Goal: Transaction & Acquisition: Book appointment/travel/reservation

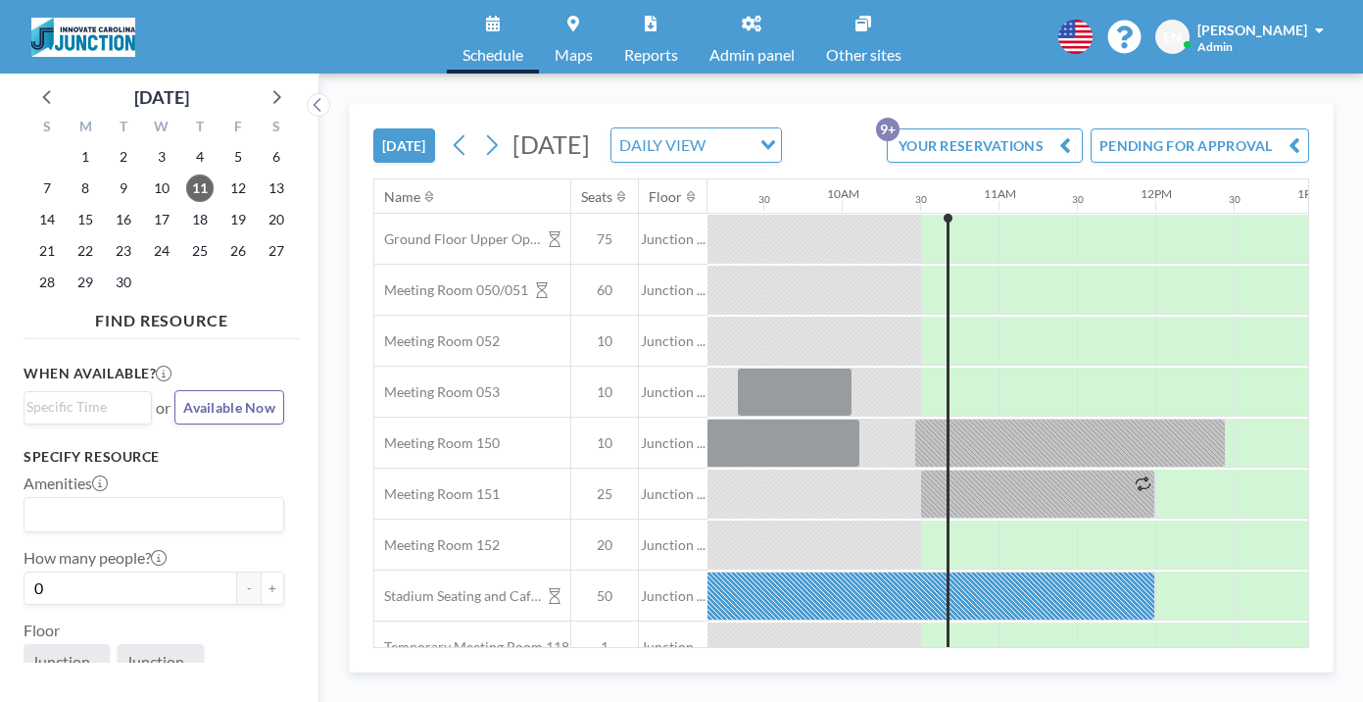
scroll to position [0, 1552]
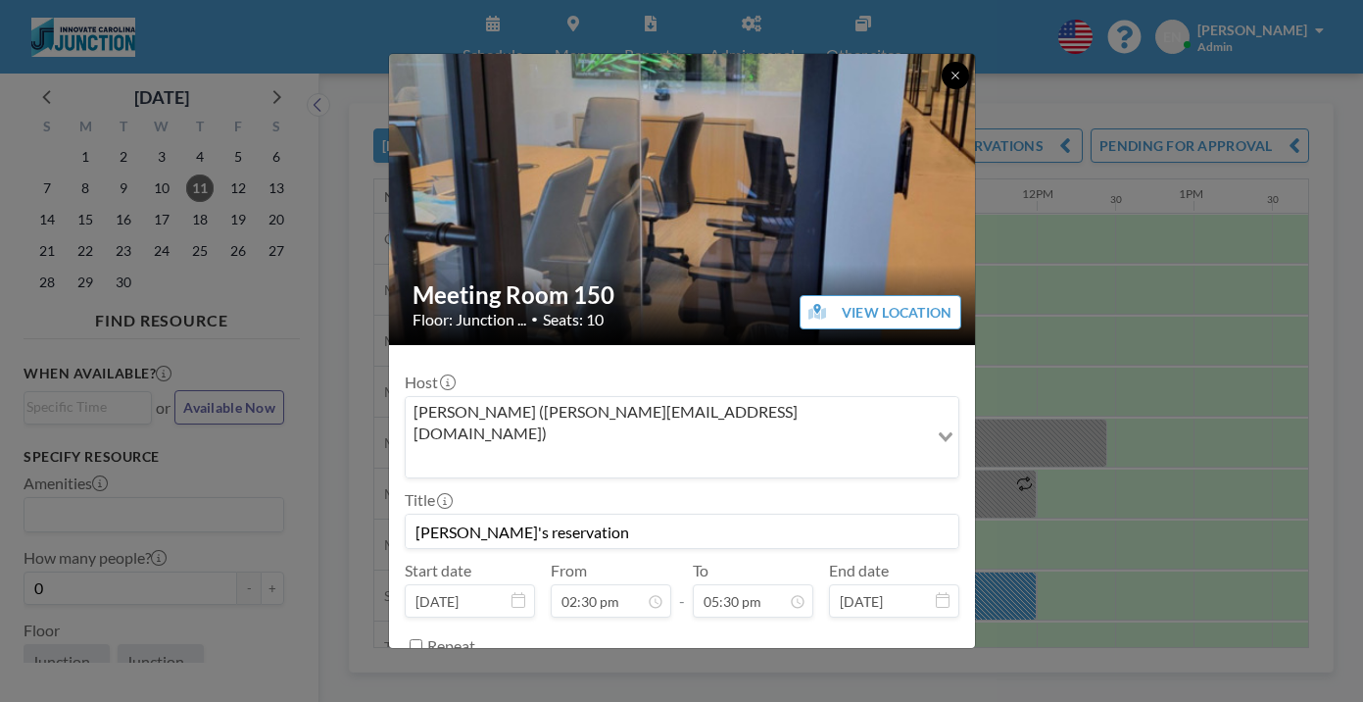
click at [942, 76] on button at bounding box center [955, 75] width 27 height 27
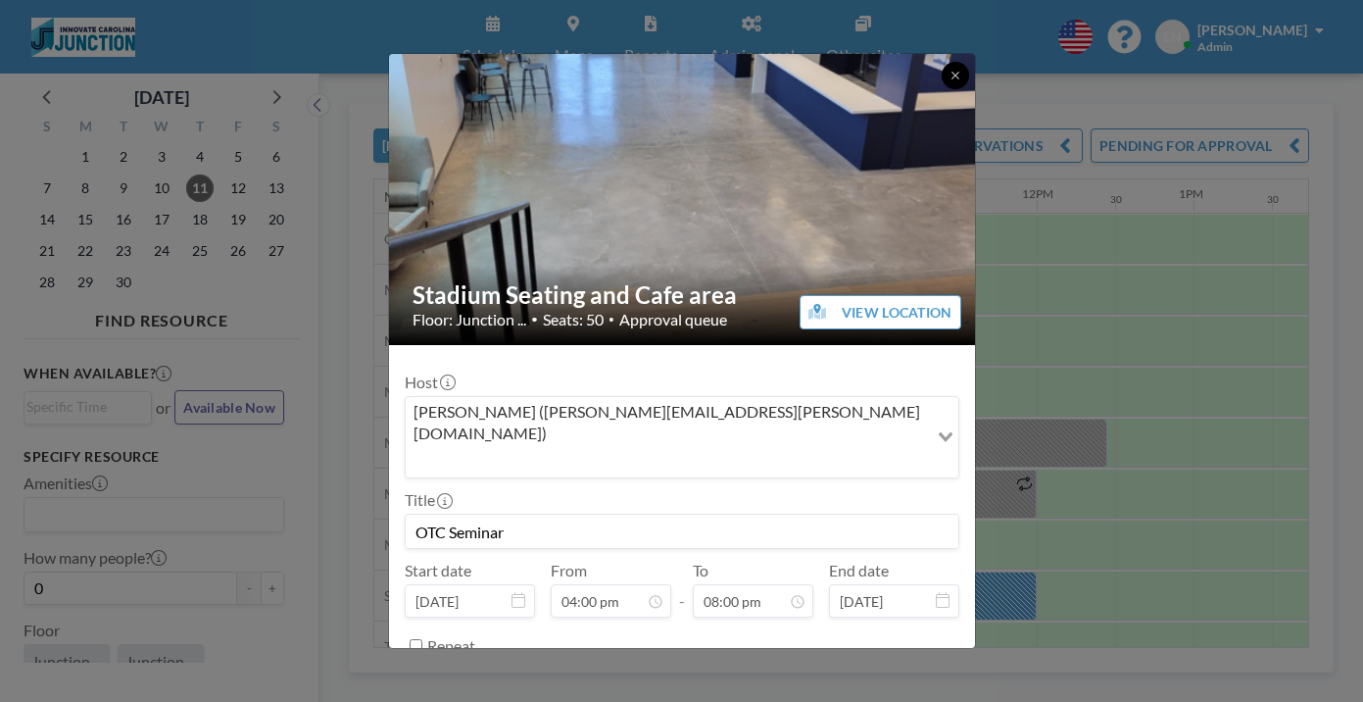
click at [949, 70] on icon at bounding box center [955, 76] width 12 height 12
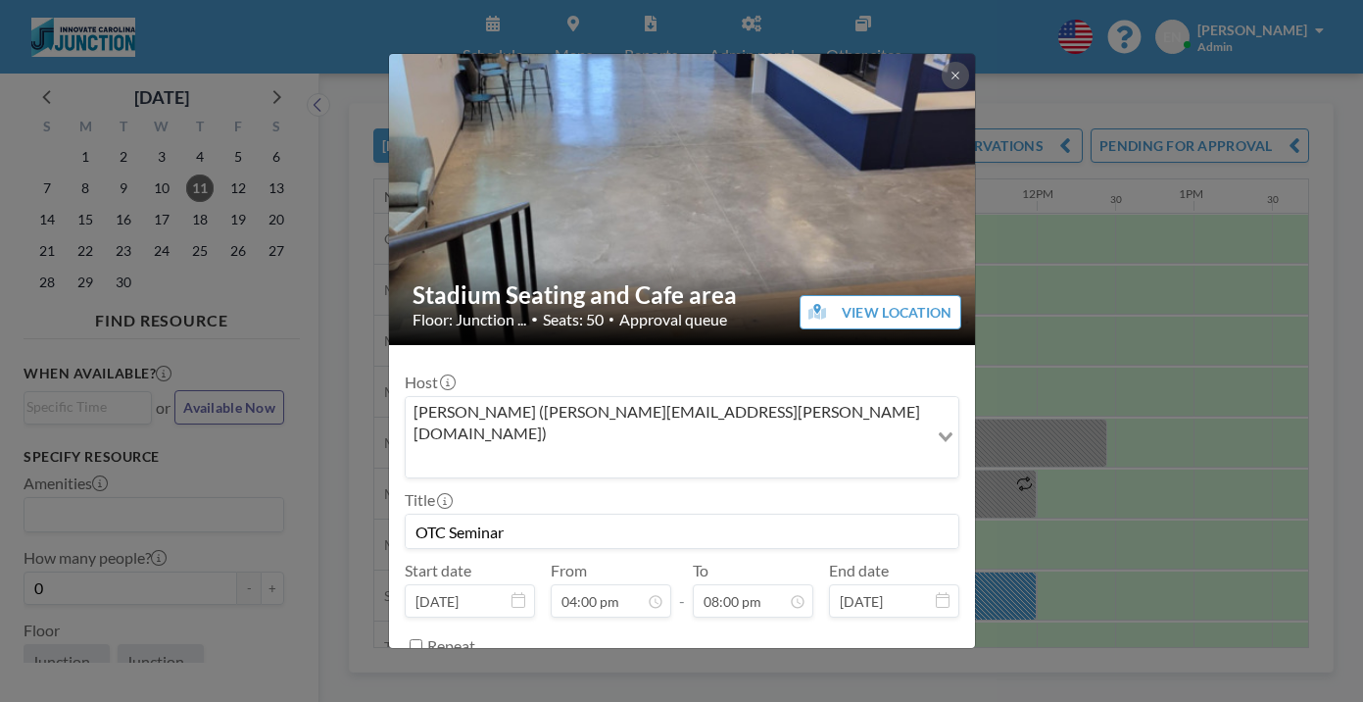
click at [1215, 354] on div "Stadium Seating and Cafe area Floor: Junction ... • Seats: 50 • Approval queue …" at bounding box center [681, 351] width 1363 height 702
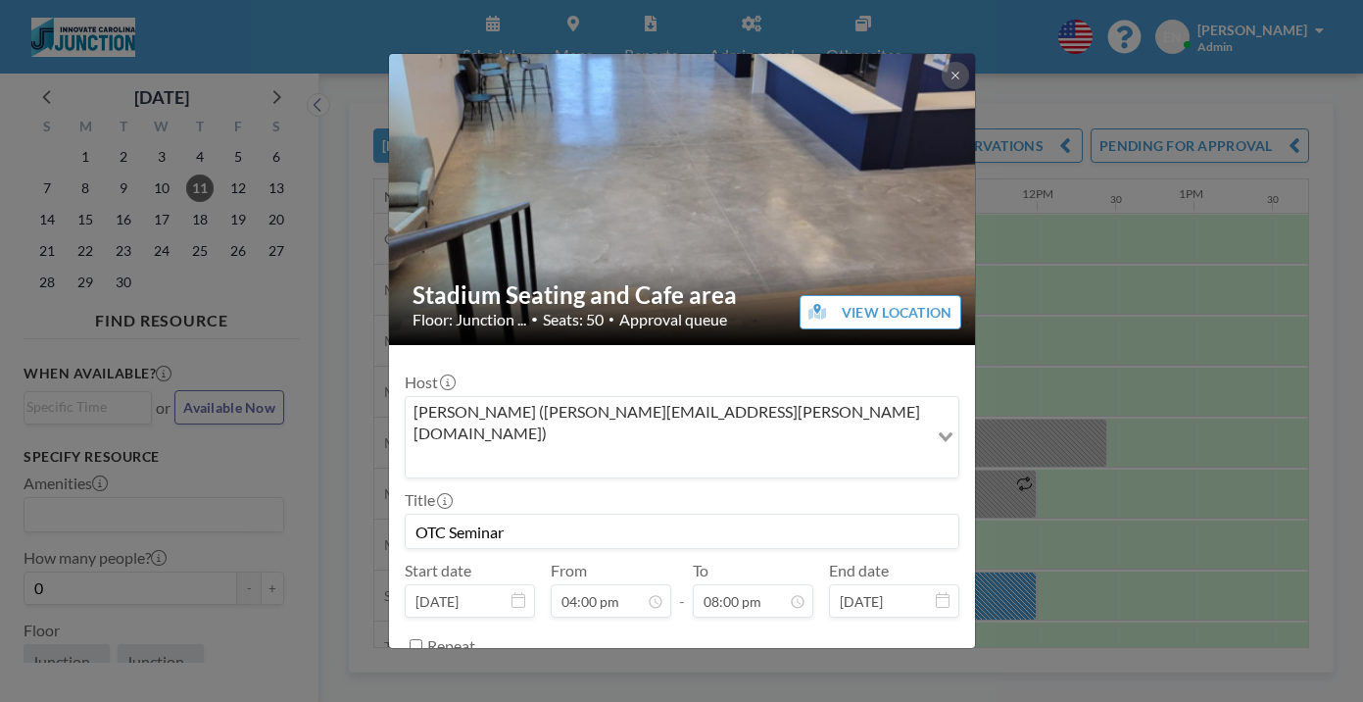
scroll to position [45, 0]
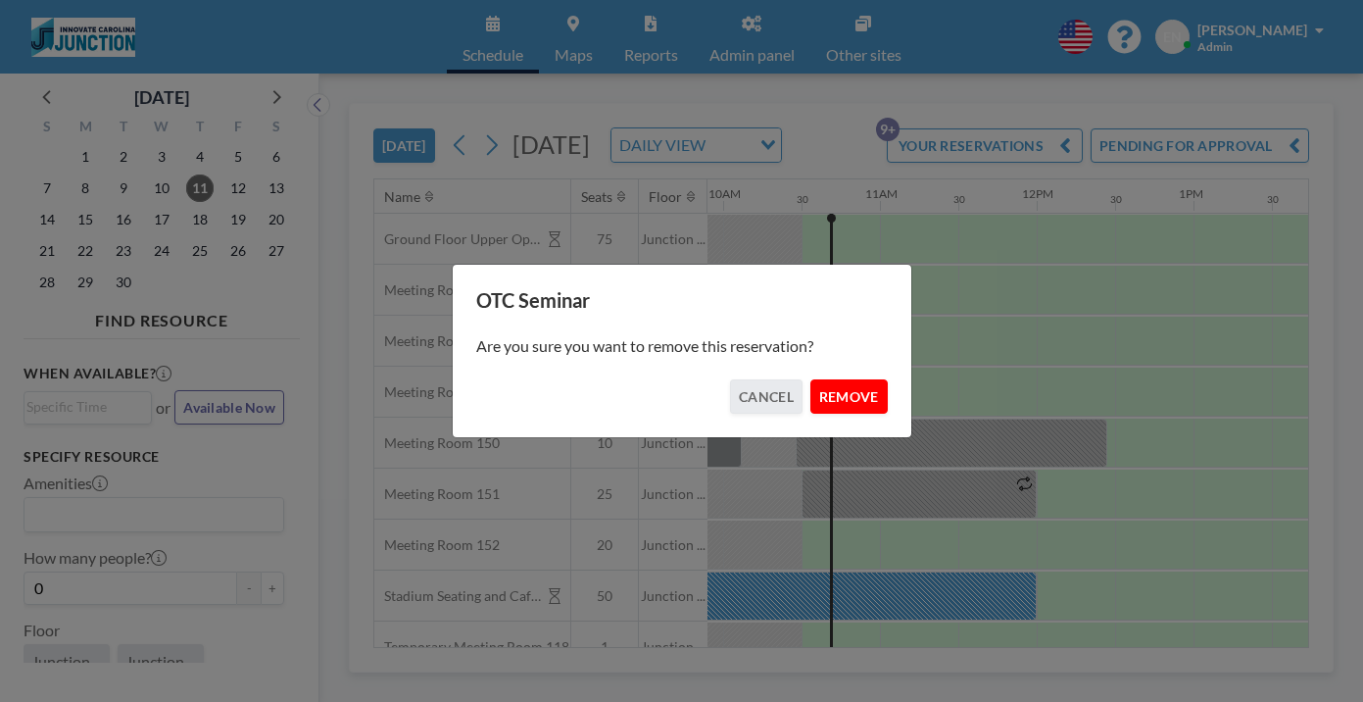
click at [820, 383] on button "REMOVE" at bounding box center [848, 396] width 77 height 34
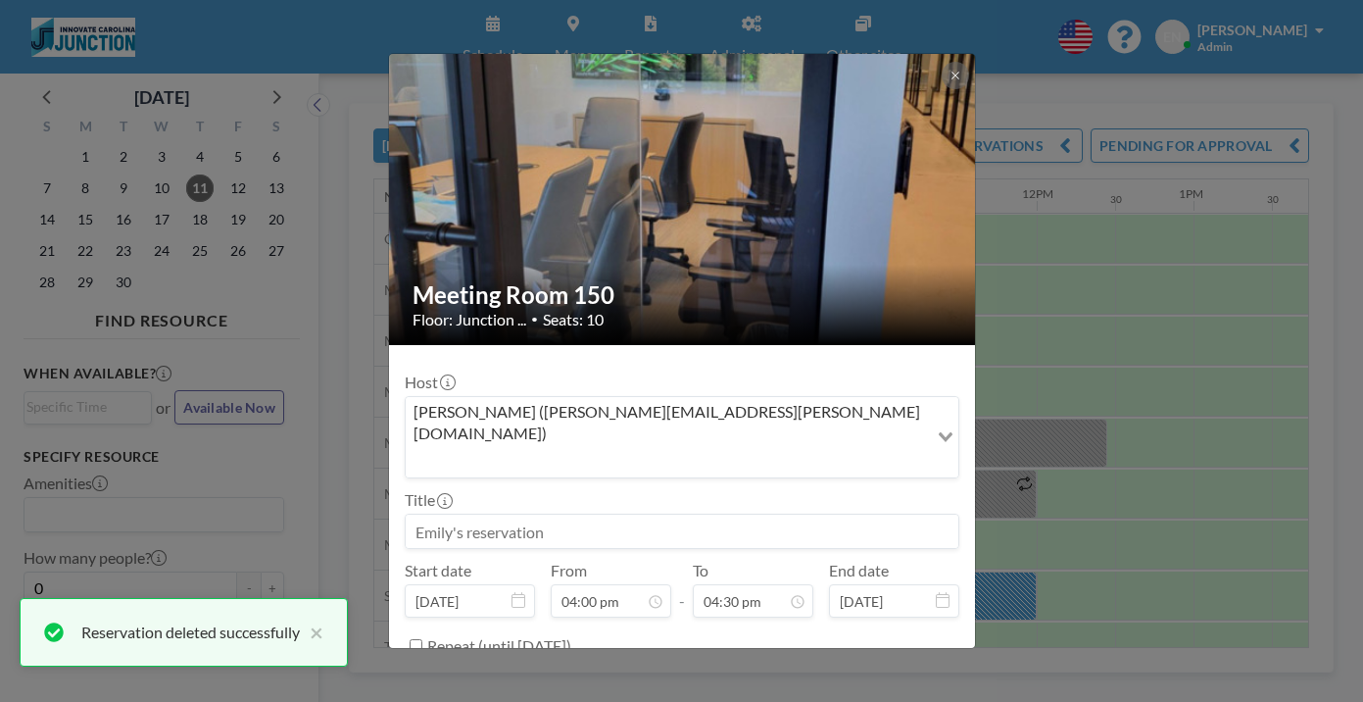
click at [1211, 173] on div "Meeting Room 150 Floor: Junction ... • Seats: 10 Host [PERSON_NAME] ([PERSON_NA…" at bounding box center [681, 351] width 1363 height 702
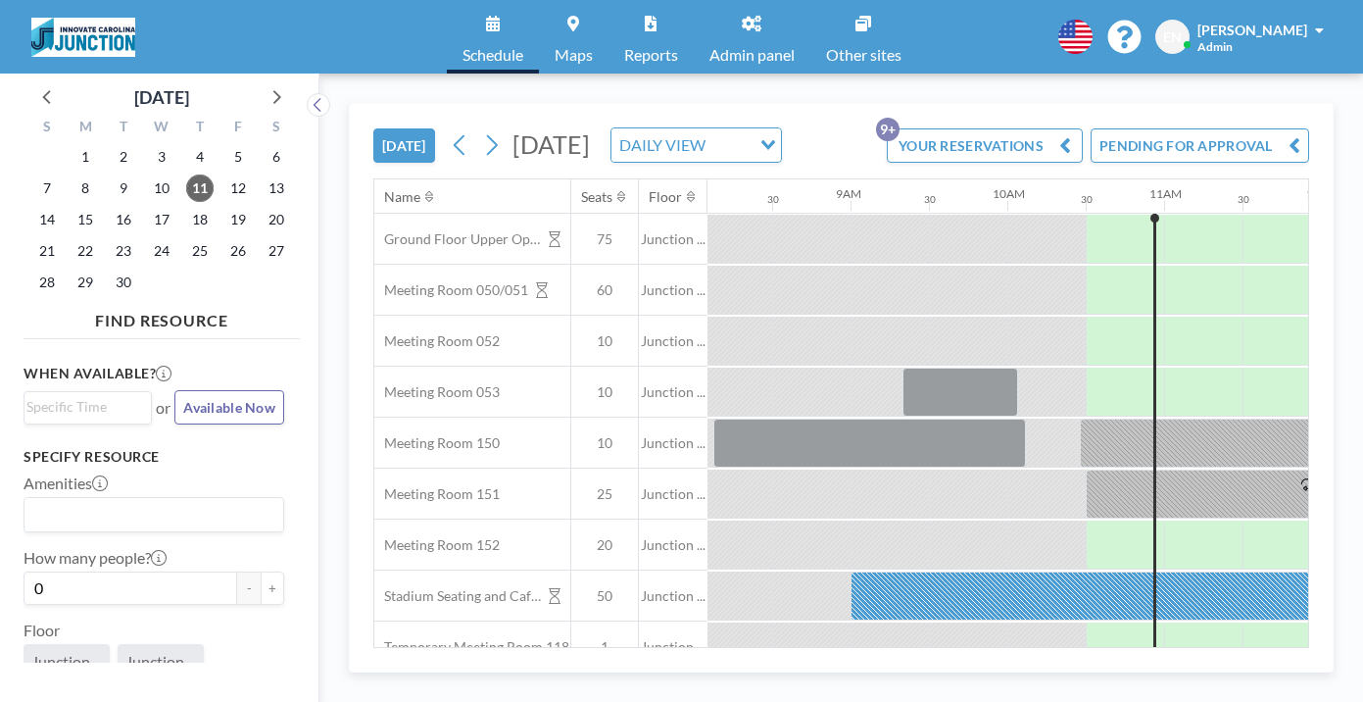
scroll to position [0, 1274]
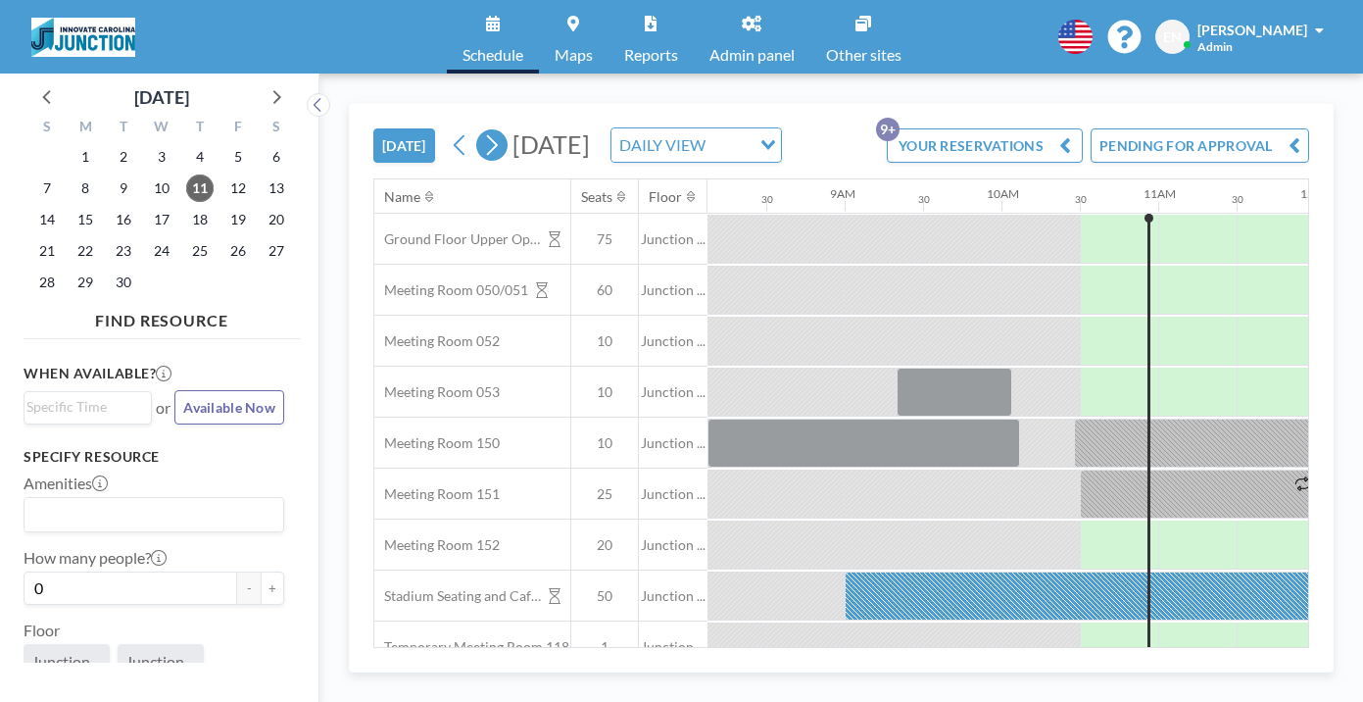
click at [482, 130] on icon at bounding box center [491, 144] width 19 height 29
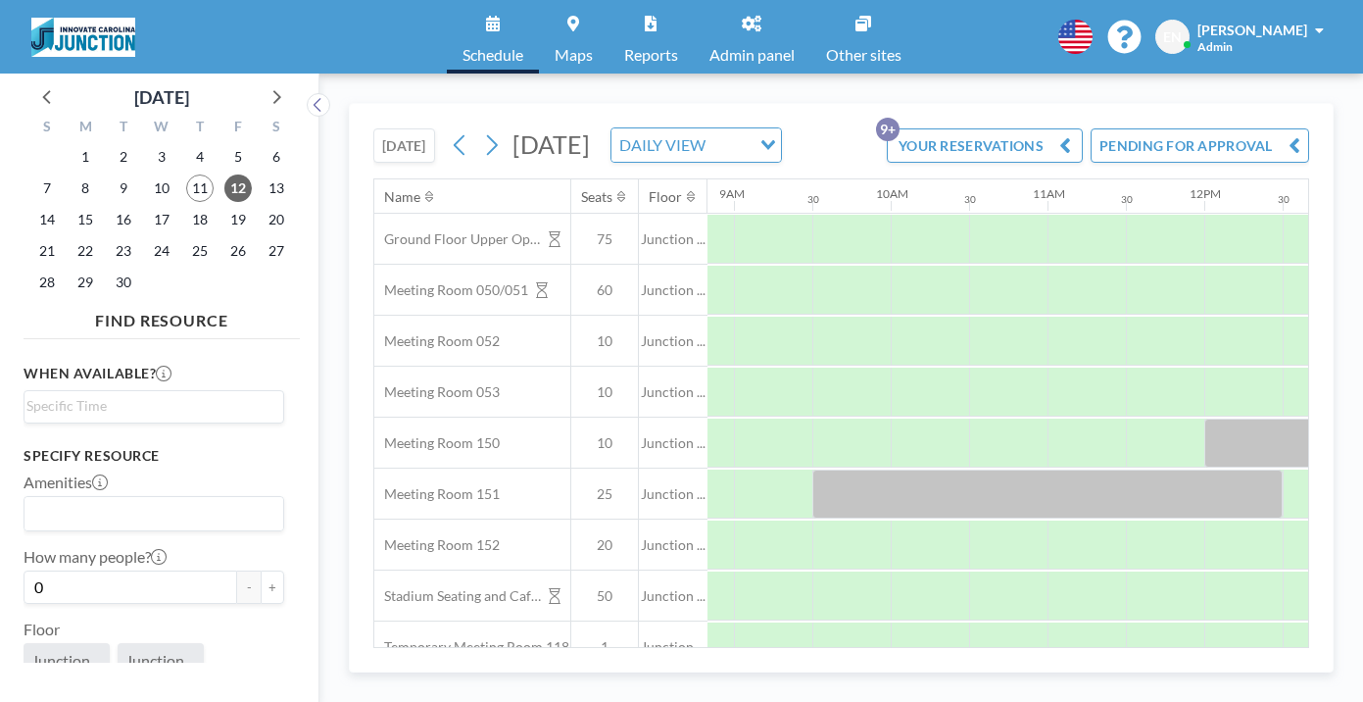
scroll to position [0, 1393]
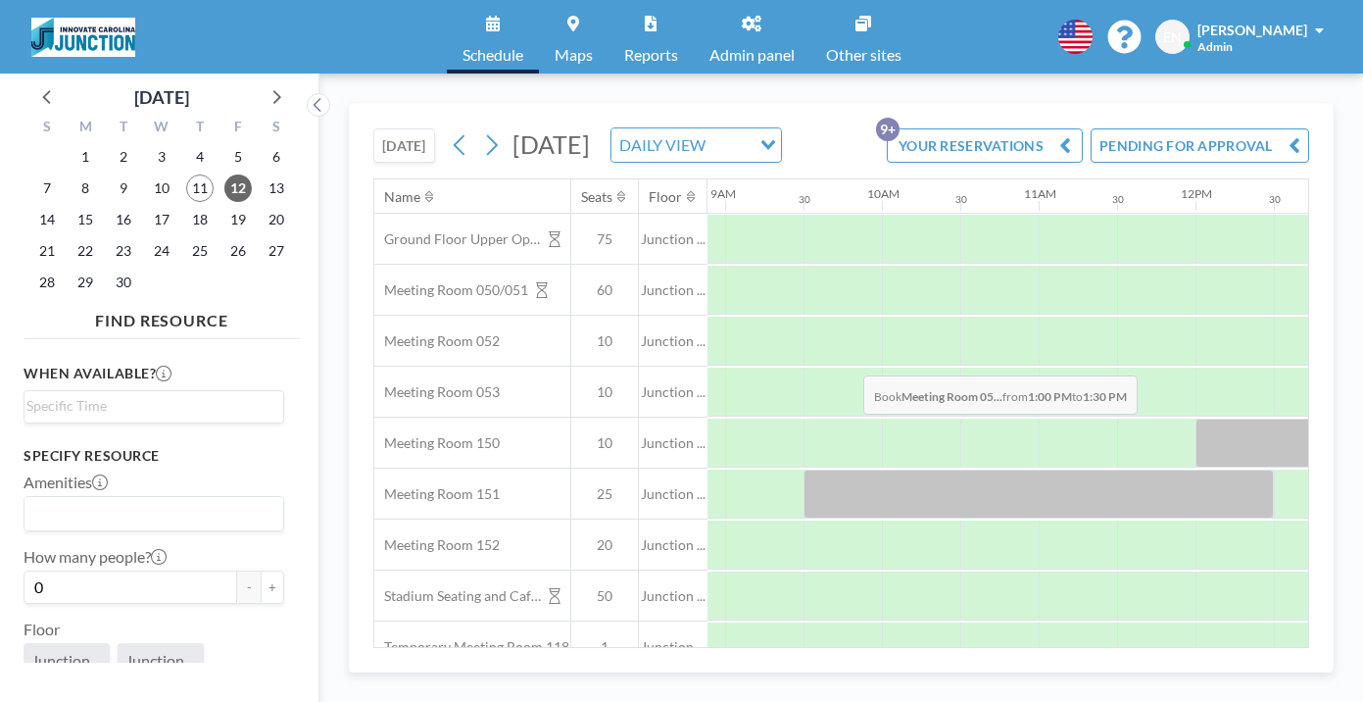
drag, startPoint x: 881, startPoint y: 328, endPoint x: 857, endPoint y: 329, distance: 23.5
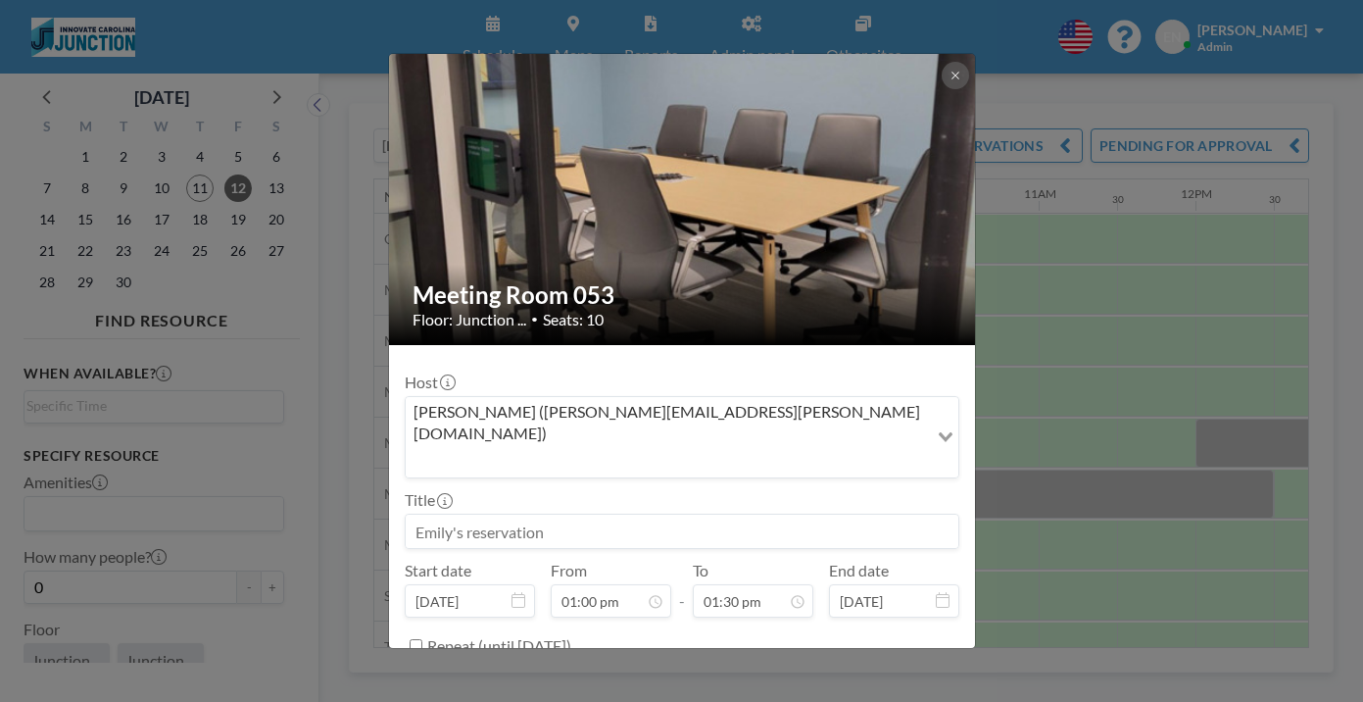
click at [910, 55] on img at bounding box center [683, 199] width 588 height 295
click at [942, 66] on button at bounding box center [955, 75] width 27 height 27
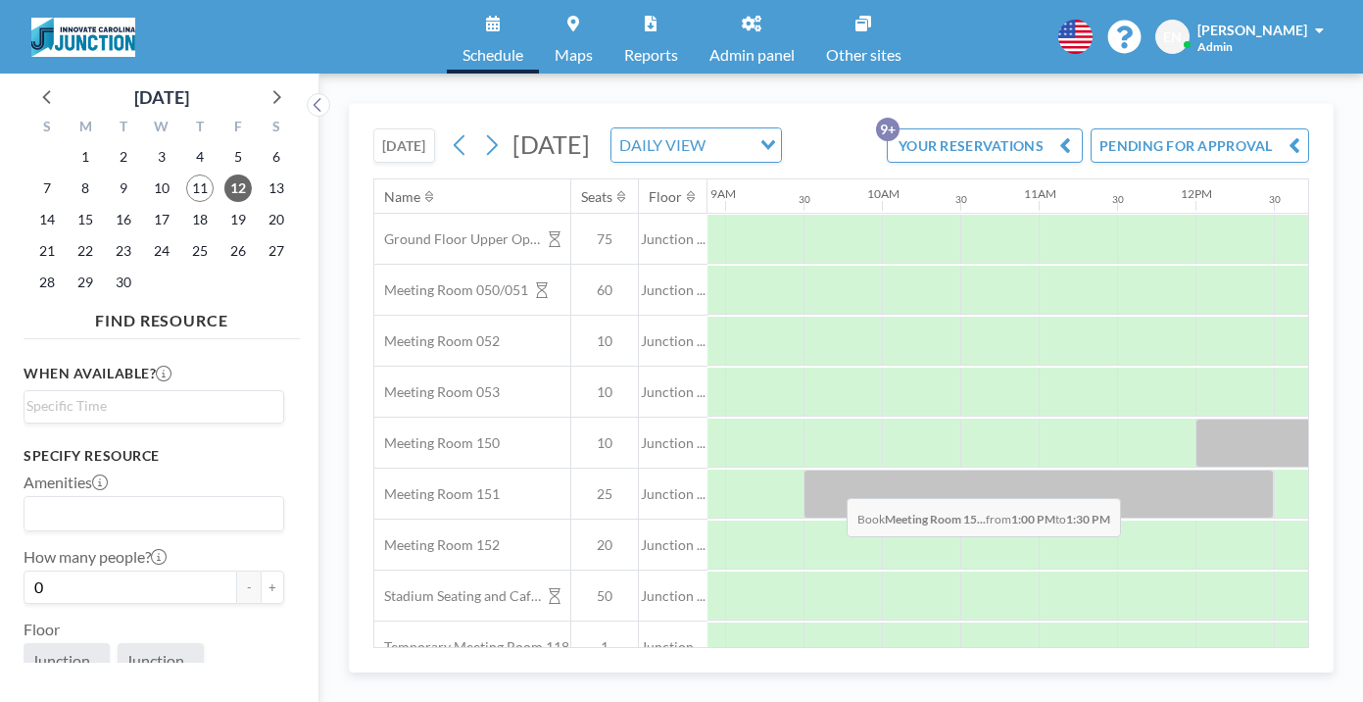
drag, startPoint x: 878, startPoint y: 452, endPoint x: 842, endPoint y: 452, distance: 36.3
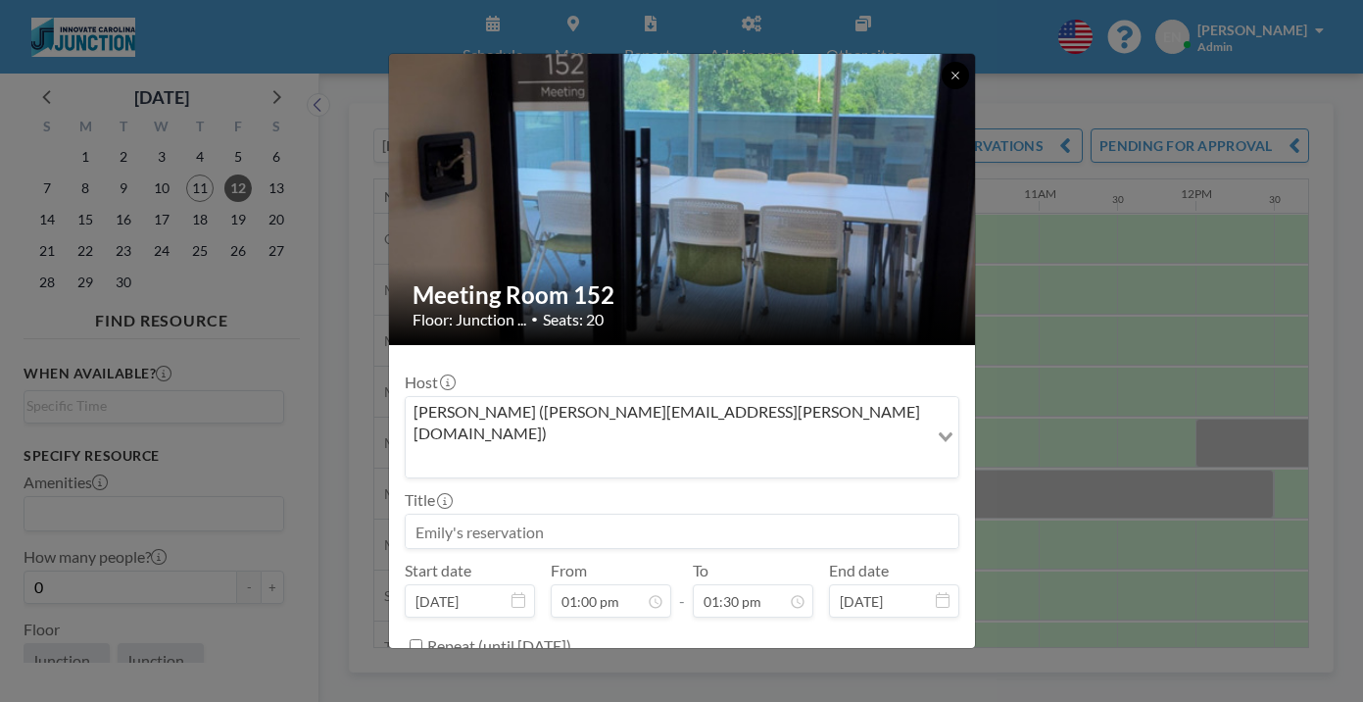
click at [942, 75] on button at bounding box center [955, 75] width 27 height 27
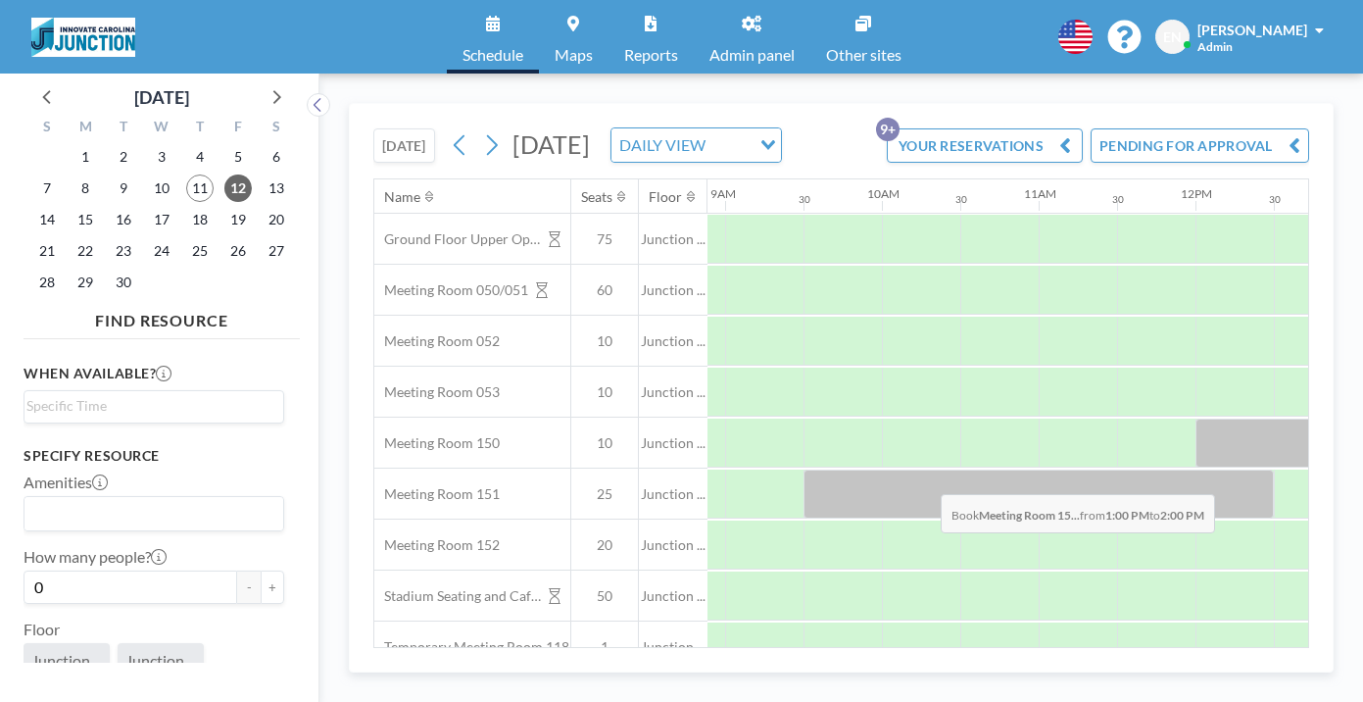
drag, startPoint x: 886, startPoint y: 447, endPoint x: 935, endPoint y: 449, distance: 49.0
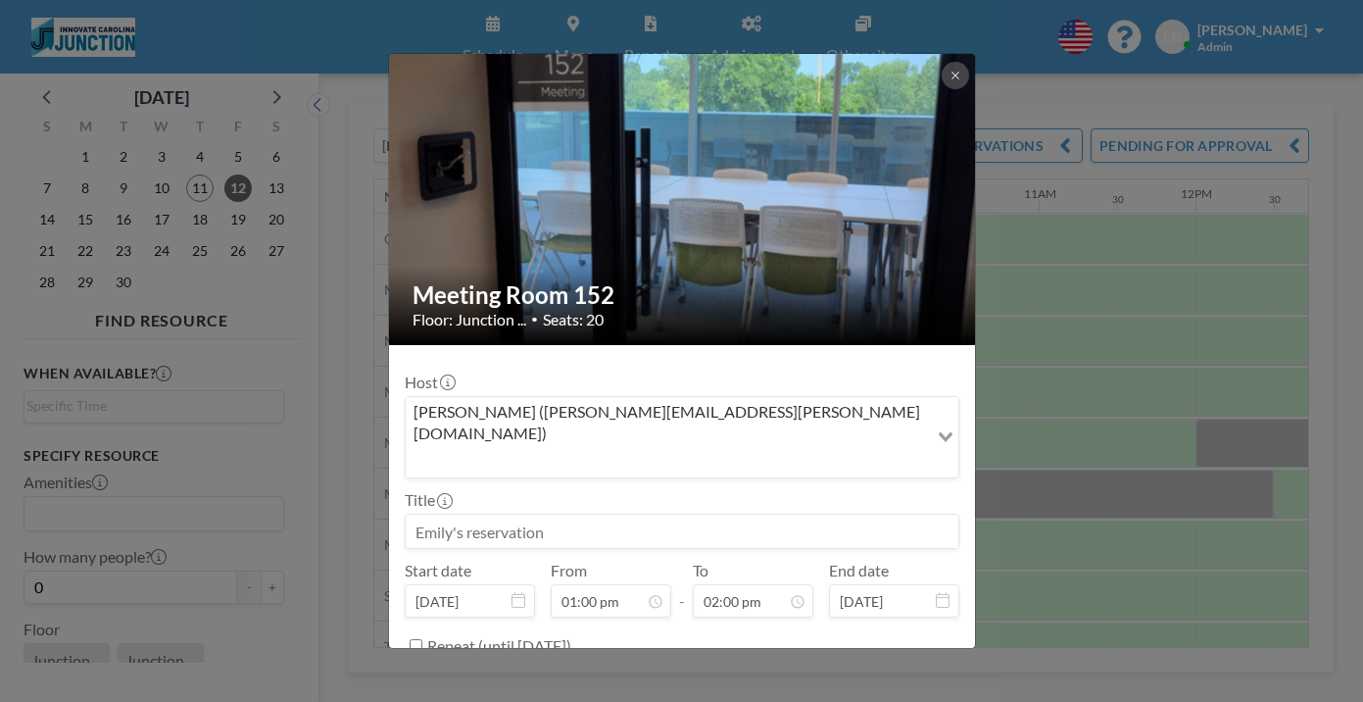
scroll to position [45, 0]
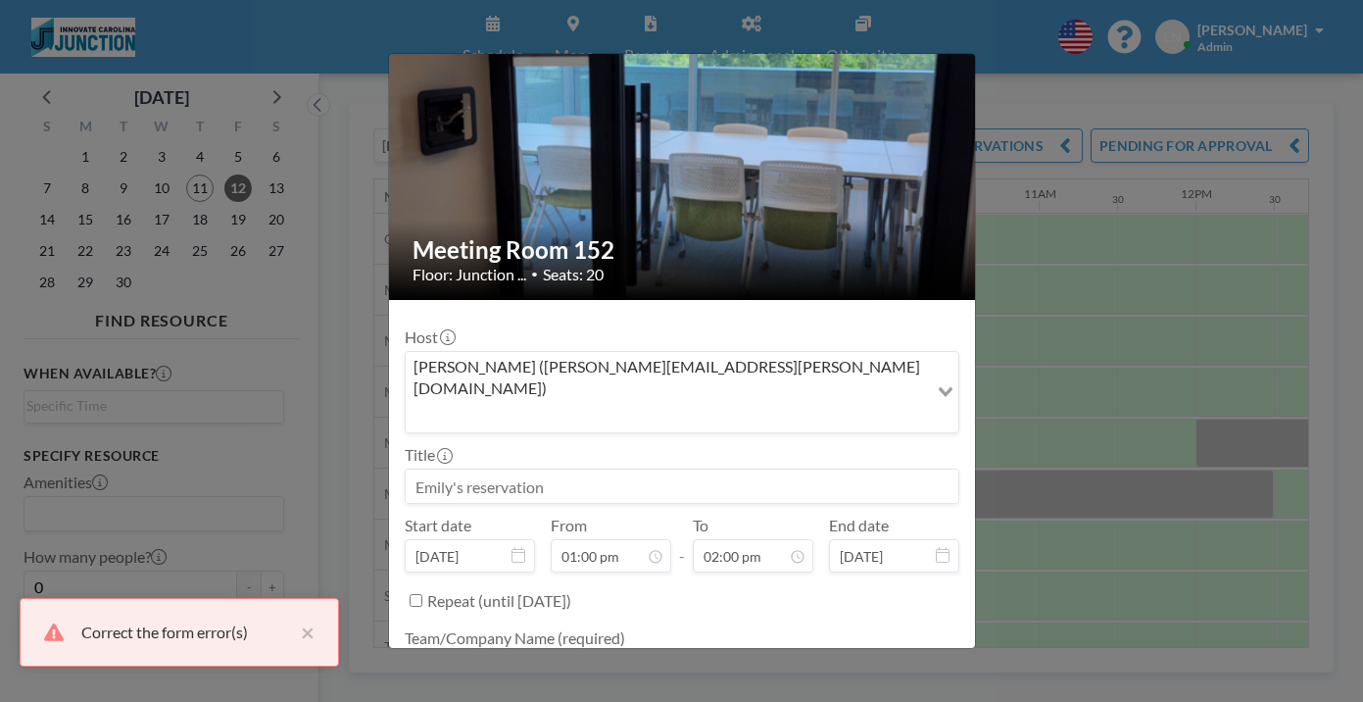
click at [710, 652] on textarea at bounding box center [682, 668] width 555 height 33
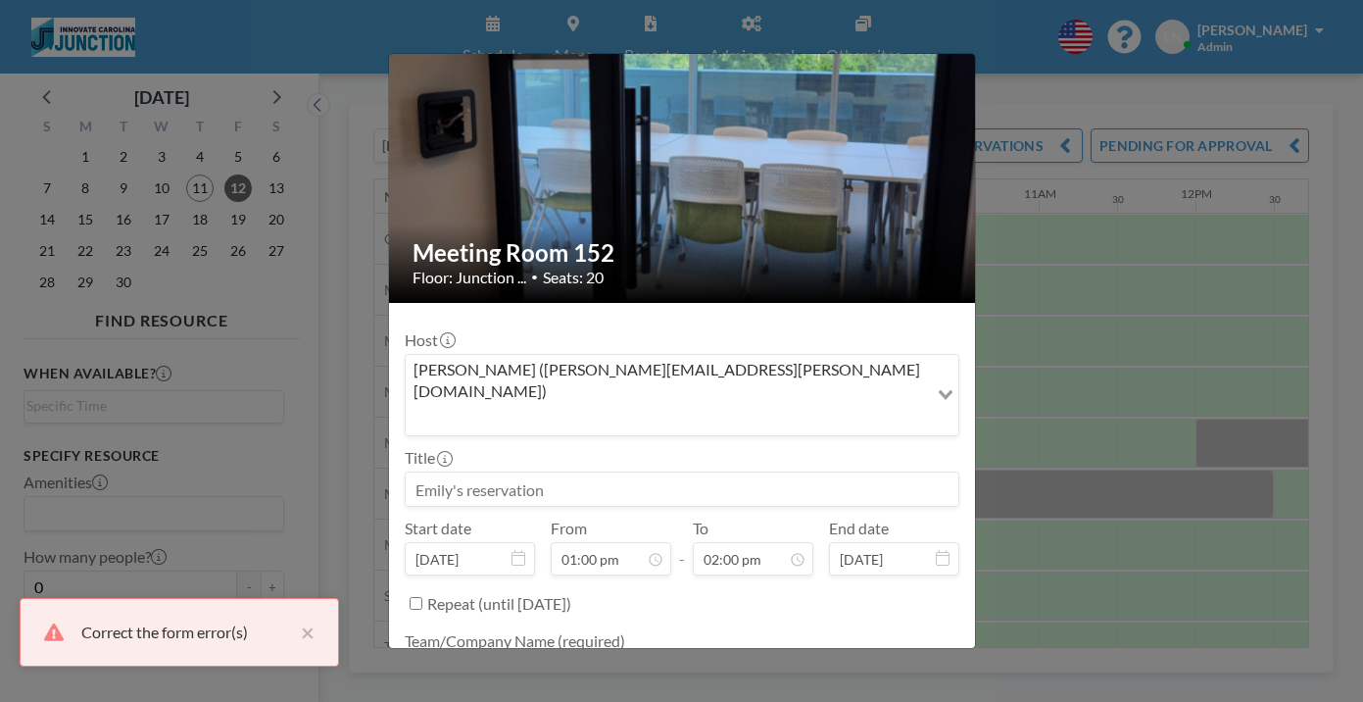
scroll to position [41, 0]
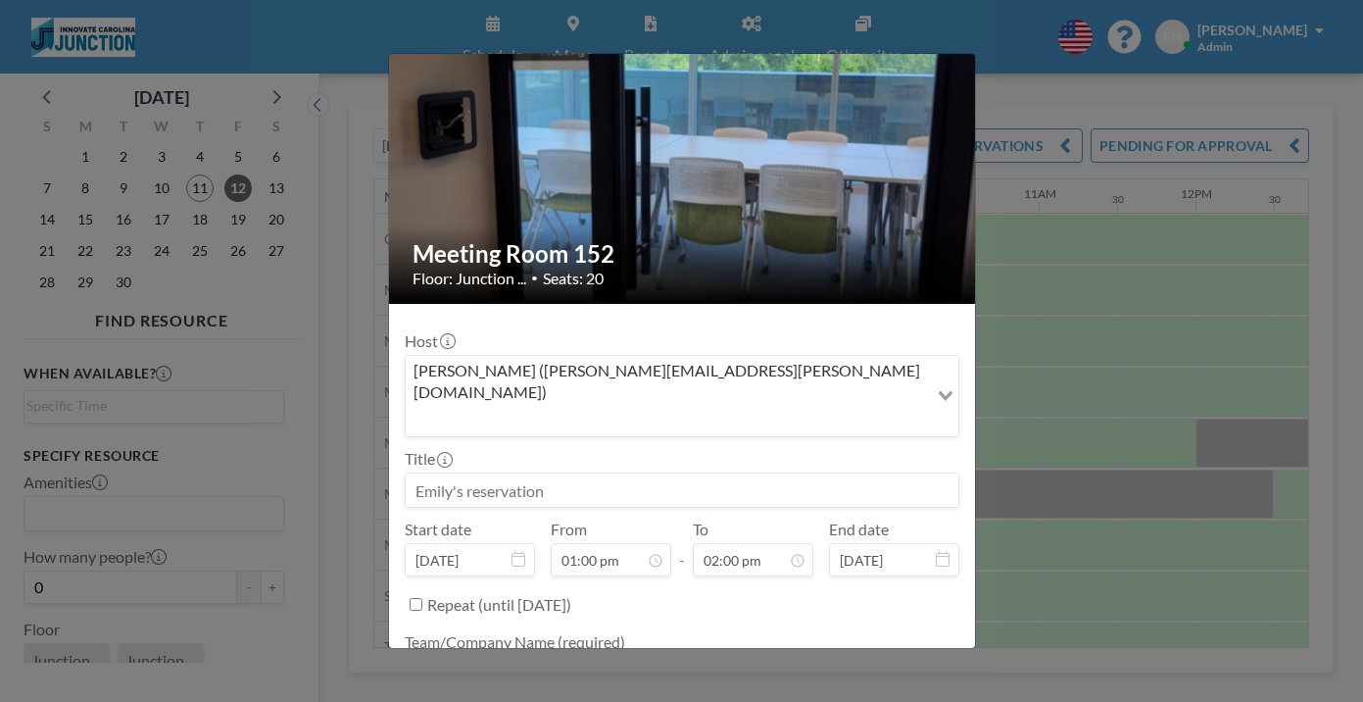
type textarea "Innovate Carolina"
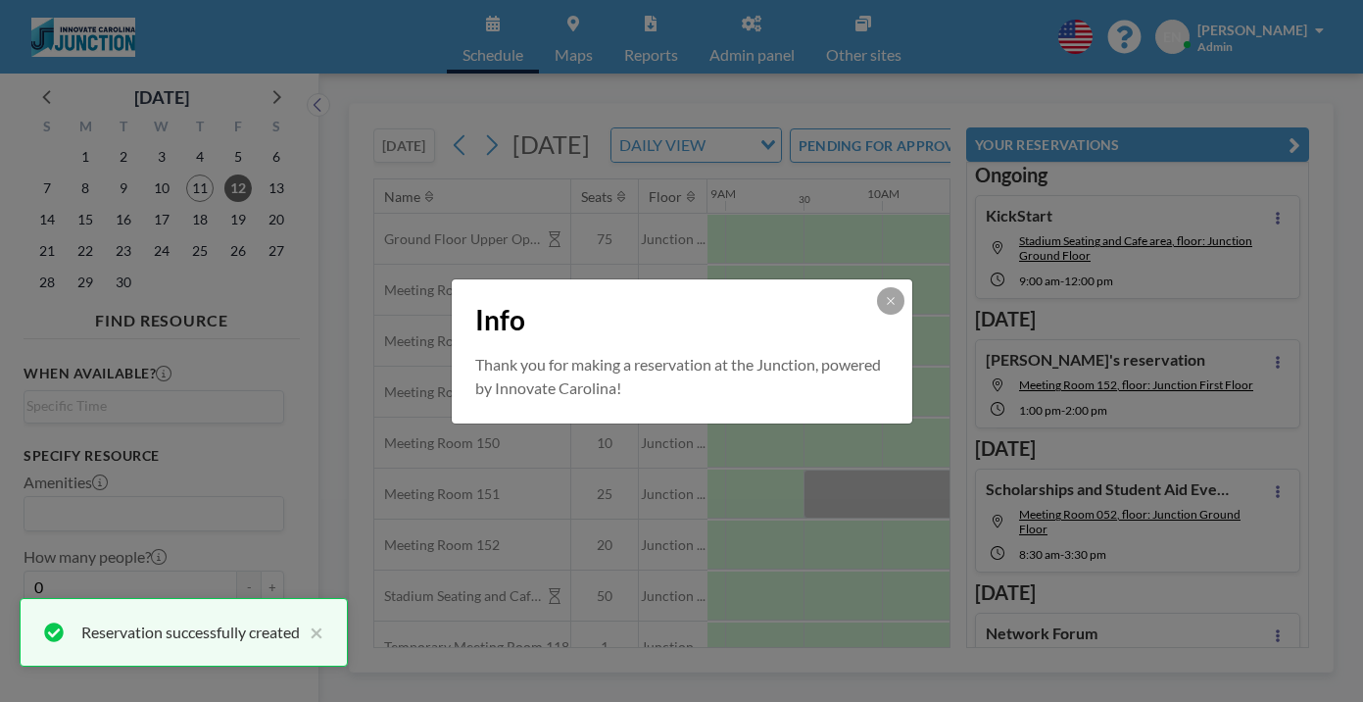
scroll to position [0, 0]
click at [877, 315] on button at bounding box center [890, 300] width 27 height 27
